Goal: Find specific page/section: Find specific page/section

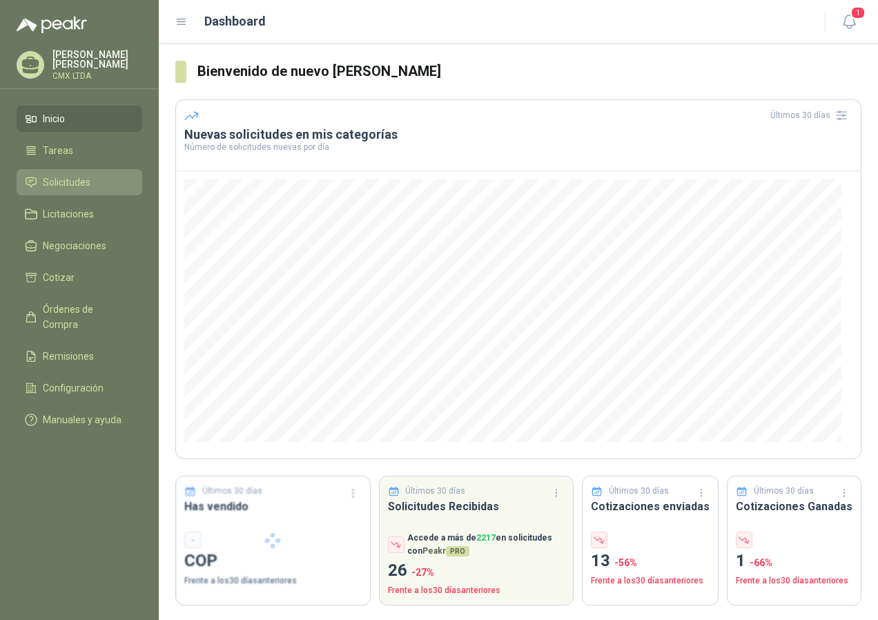
click at [68, 177] on span "Solicitudes" at bounding box center [67, 182] width 48 height 15
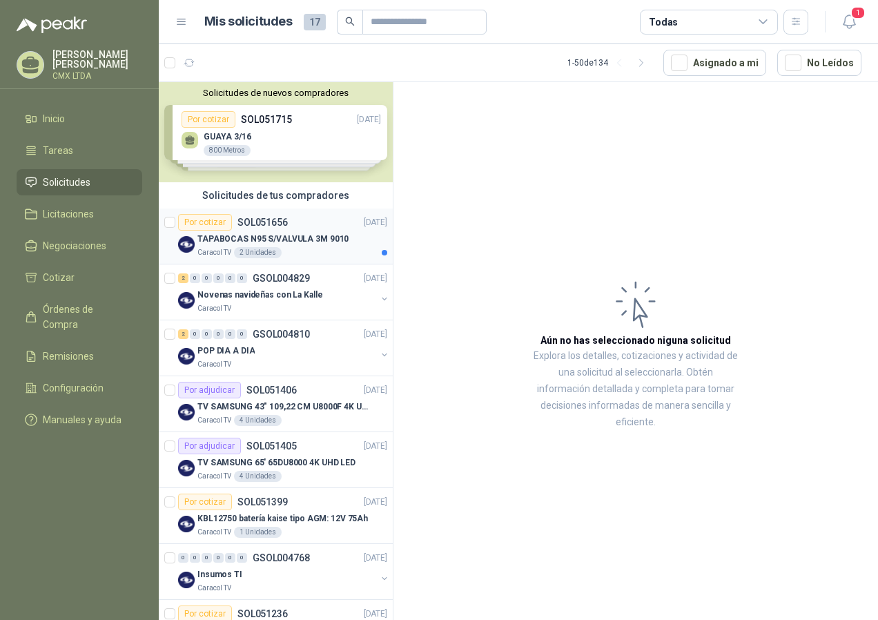
click at [319, 238] on p "TAPABOCAS N95 S/VALVULA 3M 9010" at bounding box center [272, 239] width 151 height 13
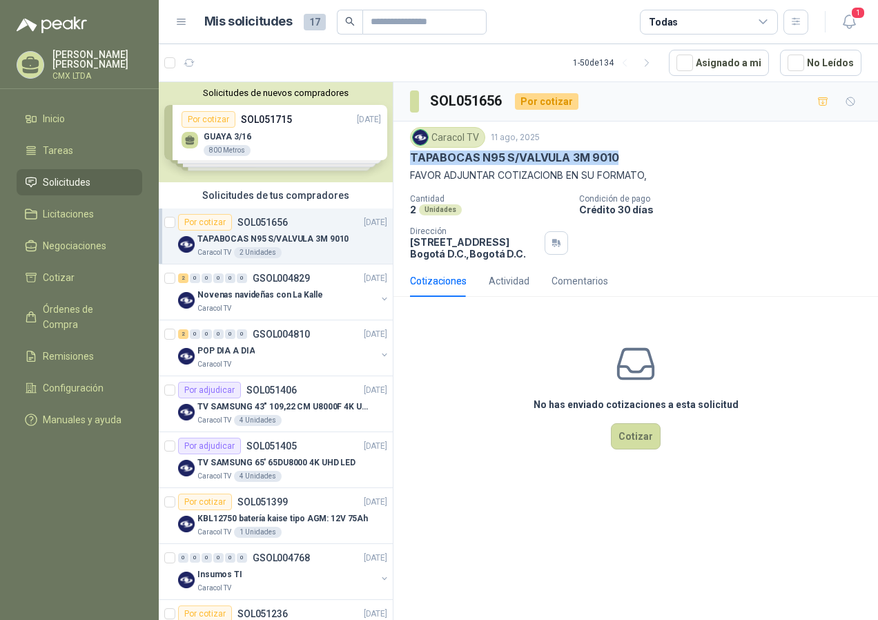
drag, startPoint x: 411, startPoint y: 153, endPoint x: 637, endPoint y: 156, distance: 225.8
click at [637, 156] on div "TAPABOCAS N95 S/VALVULA 3M 9010" at bounding box center [636, 158] width 452 height 15
copy p "TAPABOCAS N95 S/VALVULA 3M 9010"
